Goal: Communication & Community: Answer question/provide support

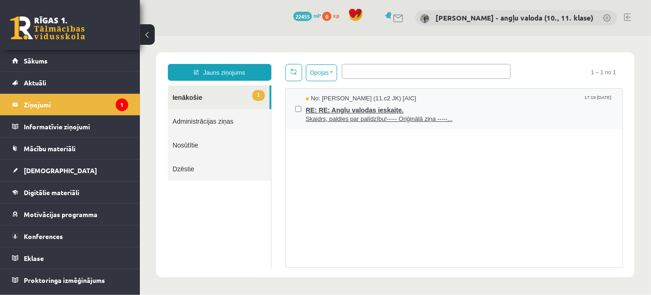
click at [355, 116] on span "Skaidrs, paldies par palīdzību!----- Oriģinālā ziņa -----..." at bounding box center [460, 118] width 308 height 9
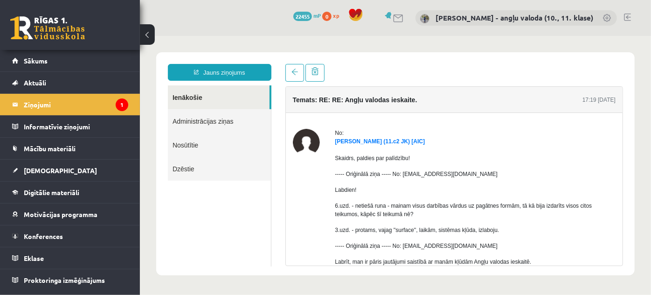
click at [185, 94] on link "Ienākošie" at bounding box center [218, 97] width 102 height 24
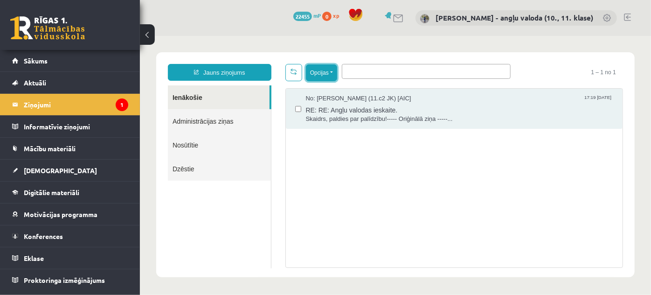
click at [330, 72] on button "Opcijas" at bounding box center [321, 72] width 31 height 17
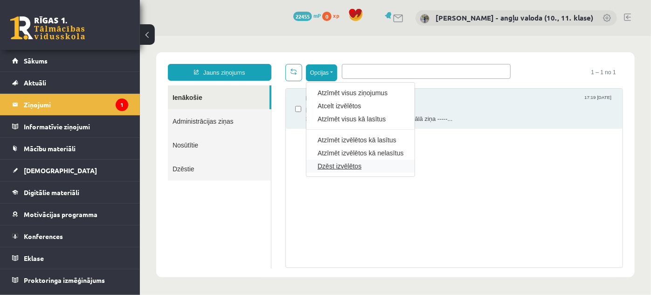
click at [341, 163] on link "Dzēst izvēlētos" at bounding box center [360, 165] width 86 height 9
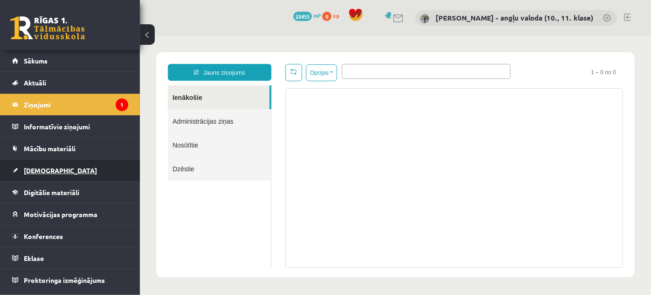
click at [45, 167] on span "[DEMOGRAPHIC_DATA]" at bounding box center [60, 170] width 73 height 8
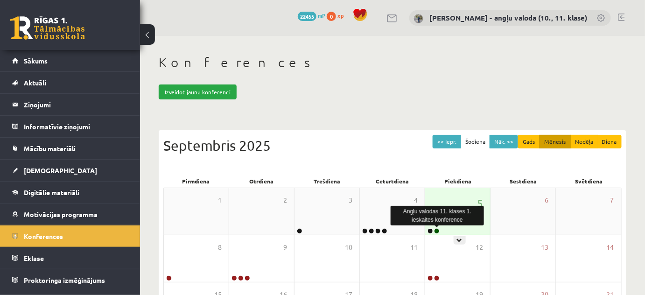
click at [438, 230] on link at bounding box center [437, 231] width 6 height 6
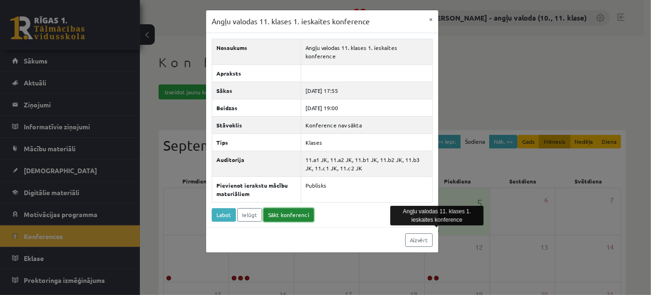
click at [295, 208] on link "Sākt konferenci" at bounding box center [289, 215] width 50 height 14
